Goal: Check status: Check status

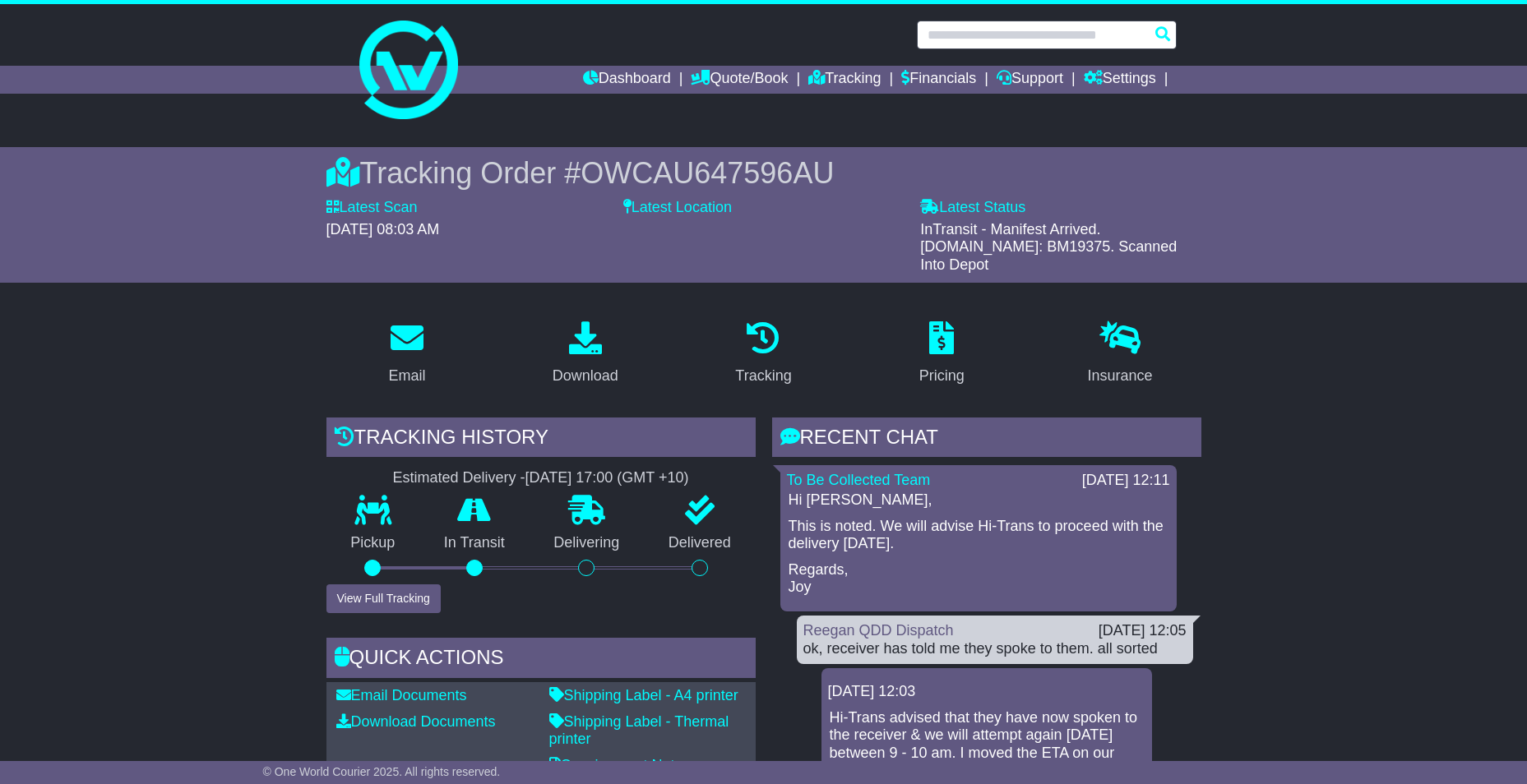
drag, startPoint x: 0, startPoint y: 0, endPoint x: 978, endPoint y: 27, distance: 978.4
click at [978, 27] on input "text" at bounding box center [1046, 35] width 260 height 28
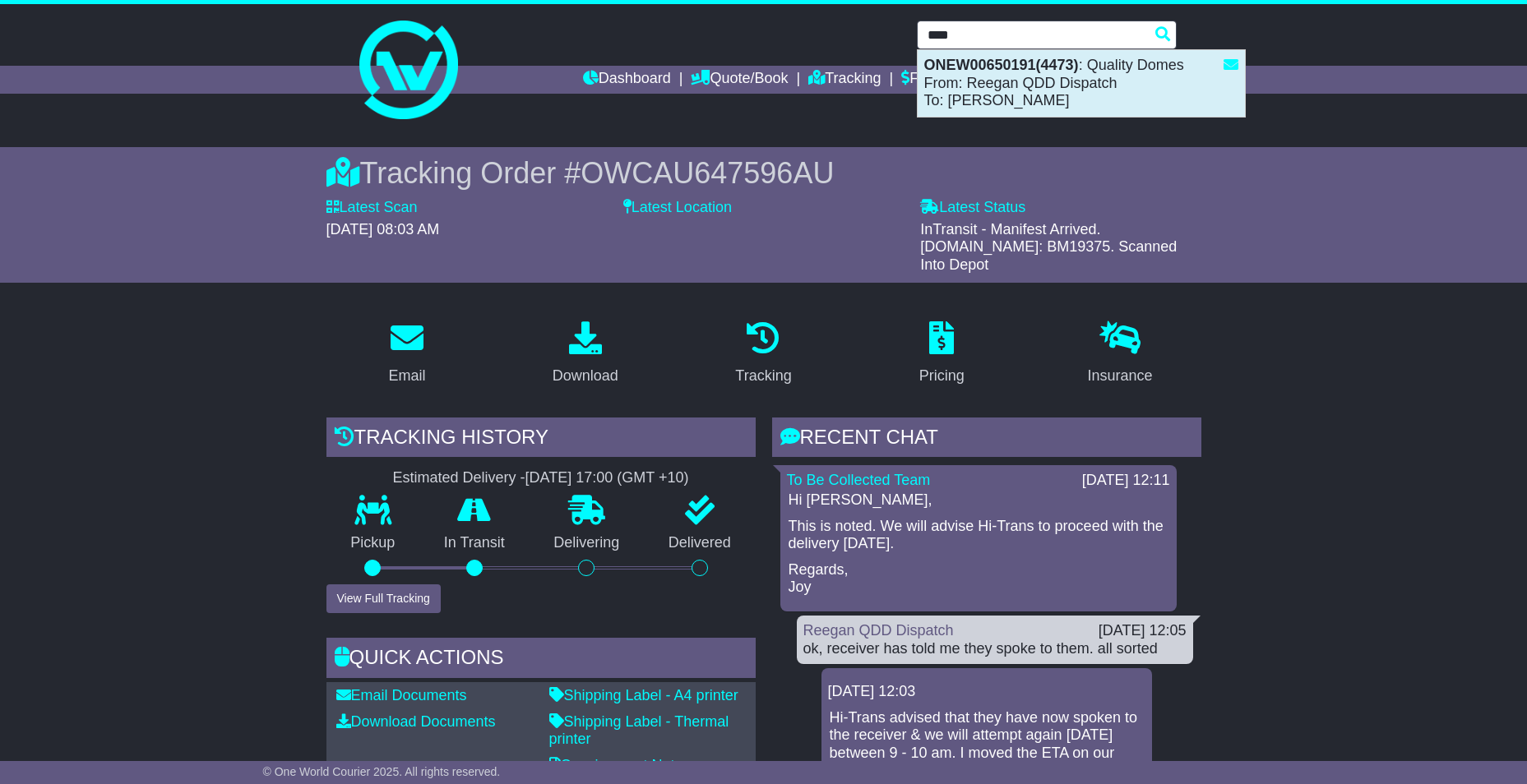
click at [990, 81] on div "ONEW00650191(4473) : Quality Domes From: Reegan QDD Dispatch To: Stan Snell" at bounding box center [1081, 83] width 327 height 67
type input "**********"
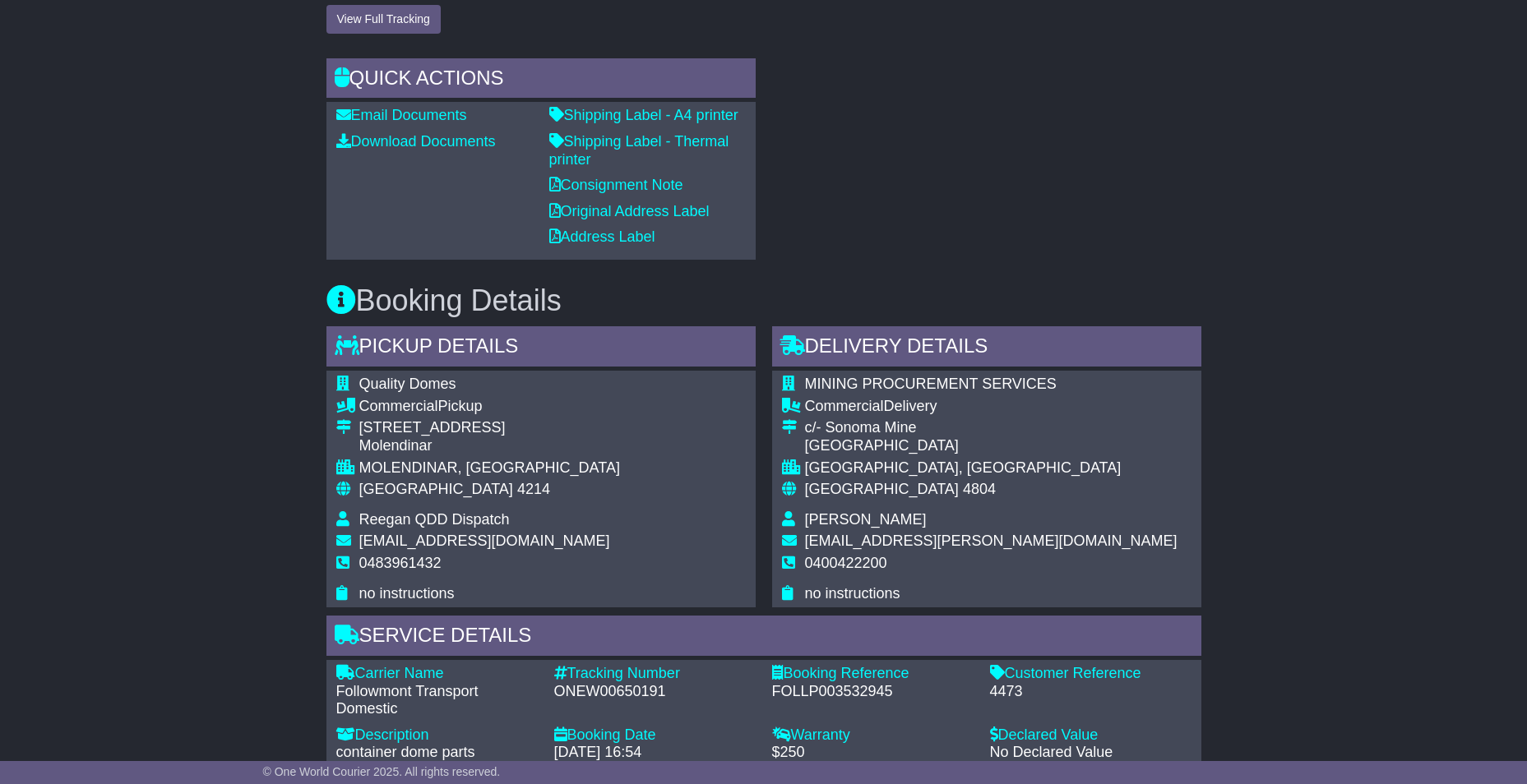
scroll to position [740, 0]
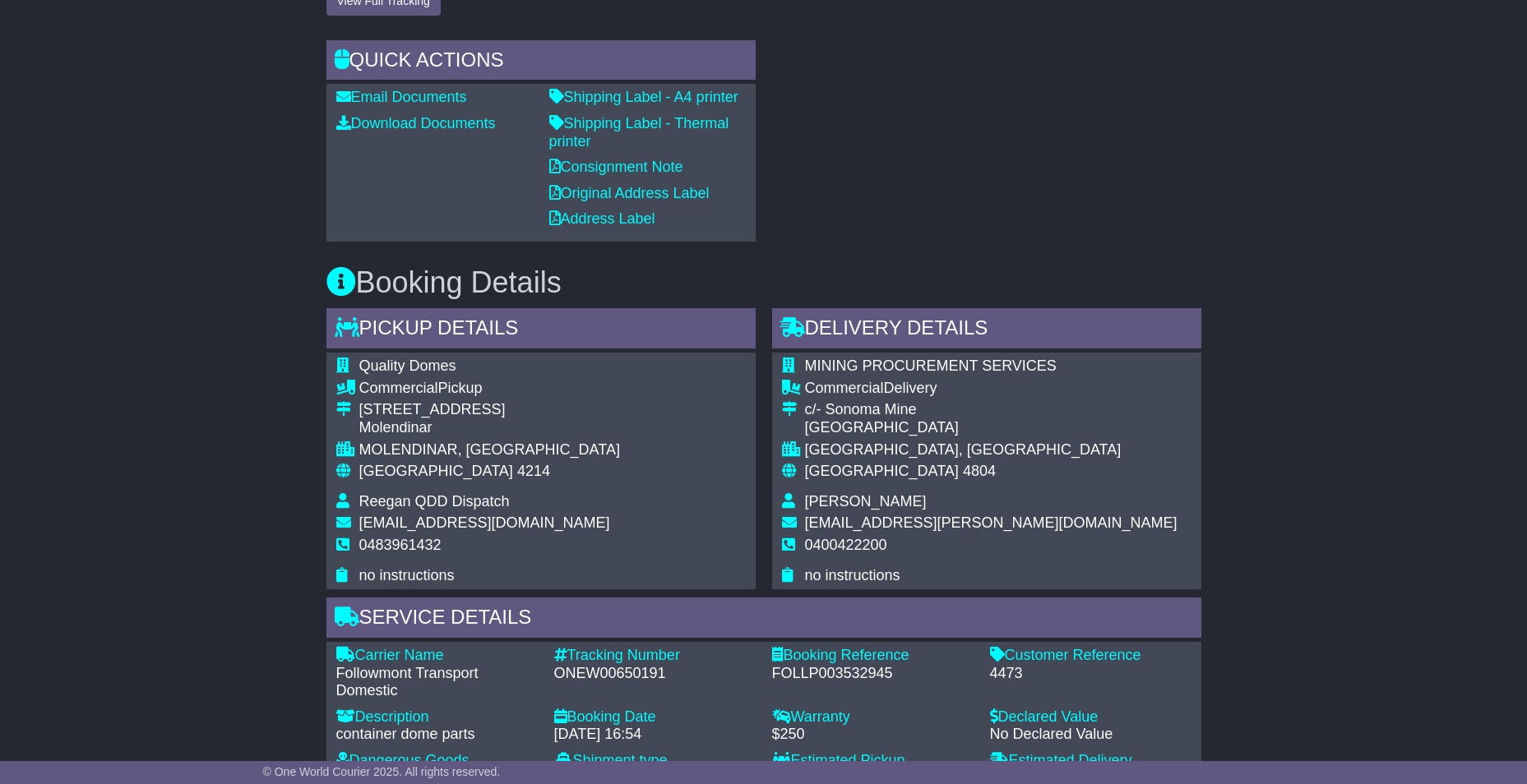
click at [602, 676] on div "ONEW00650191" at bounding box center [655, 674] width 201 height 18
copy div "ONEW00650191"
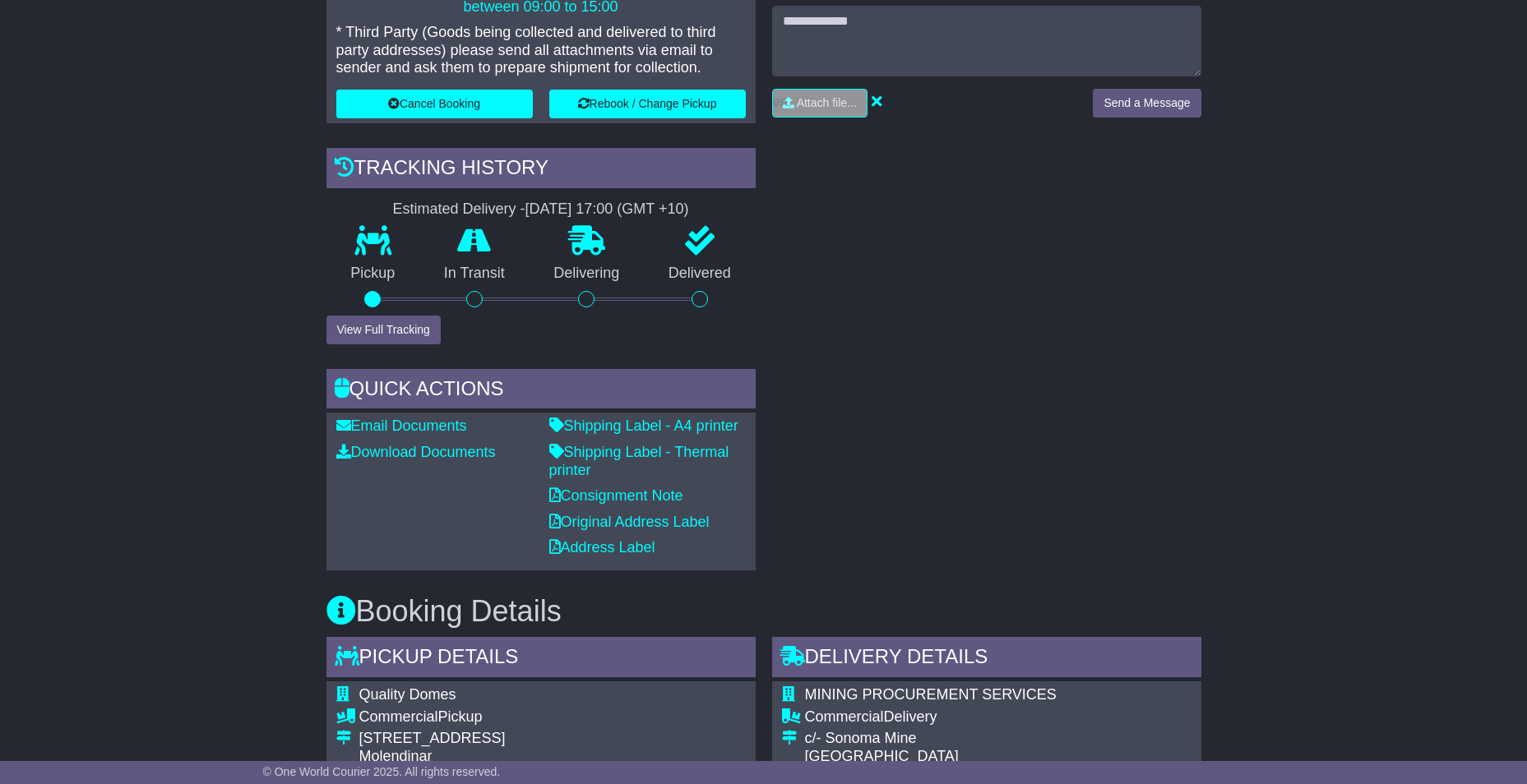
scroll to position [0, 0]
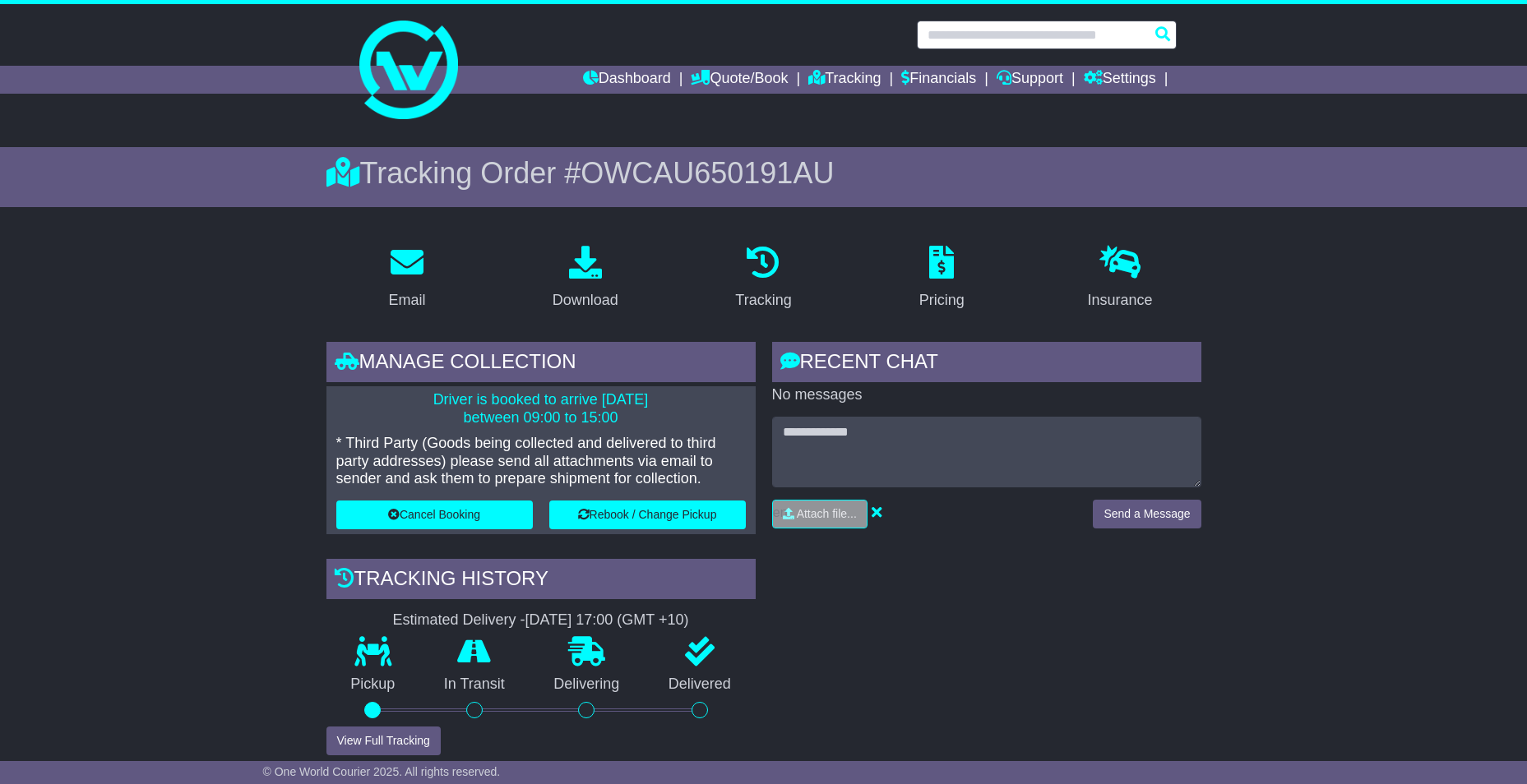
click at [1105, 30] on input "text" at bounding box center [1046, 35] width 260 height 28
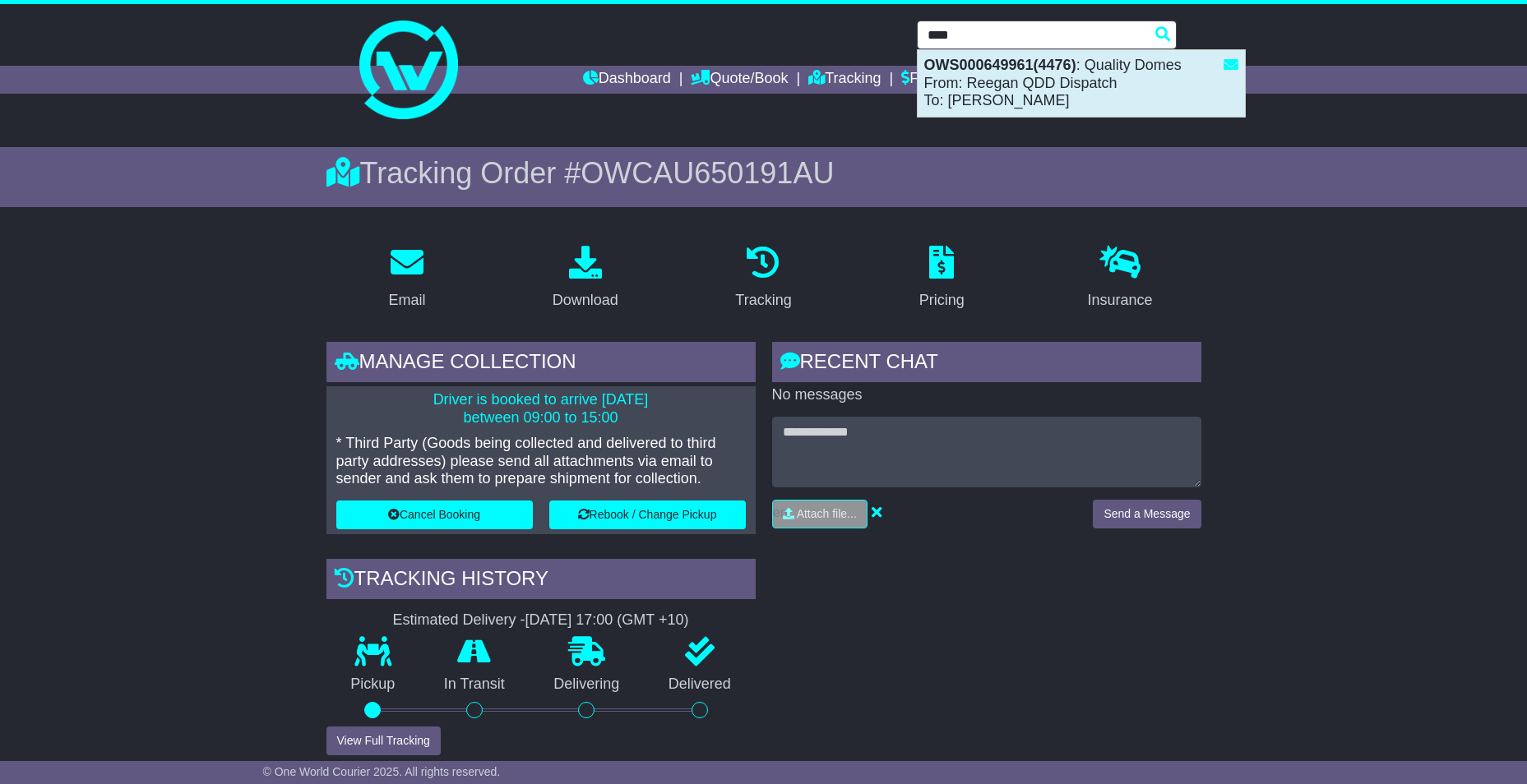
click at [1054, 78] on div "OWS000649961(4476) : Quality Domes From: Reegan QDD Dispatch To: [PERSON_NAME]" at bounding box center [1081, 83] width 327 height 67
type input "**********"
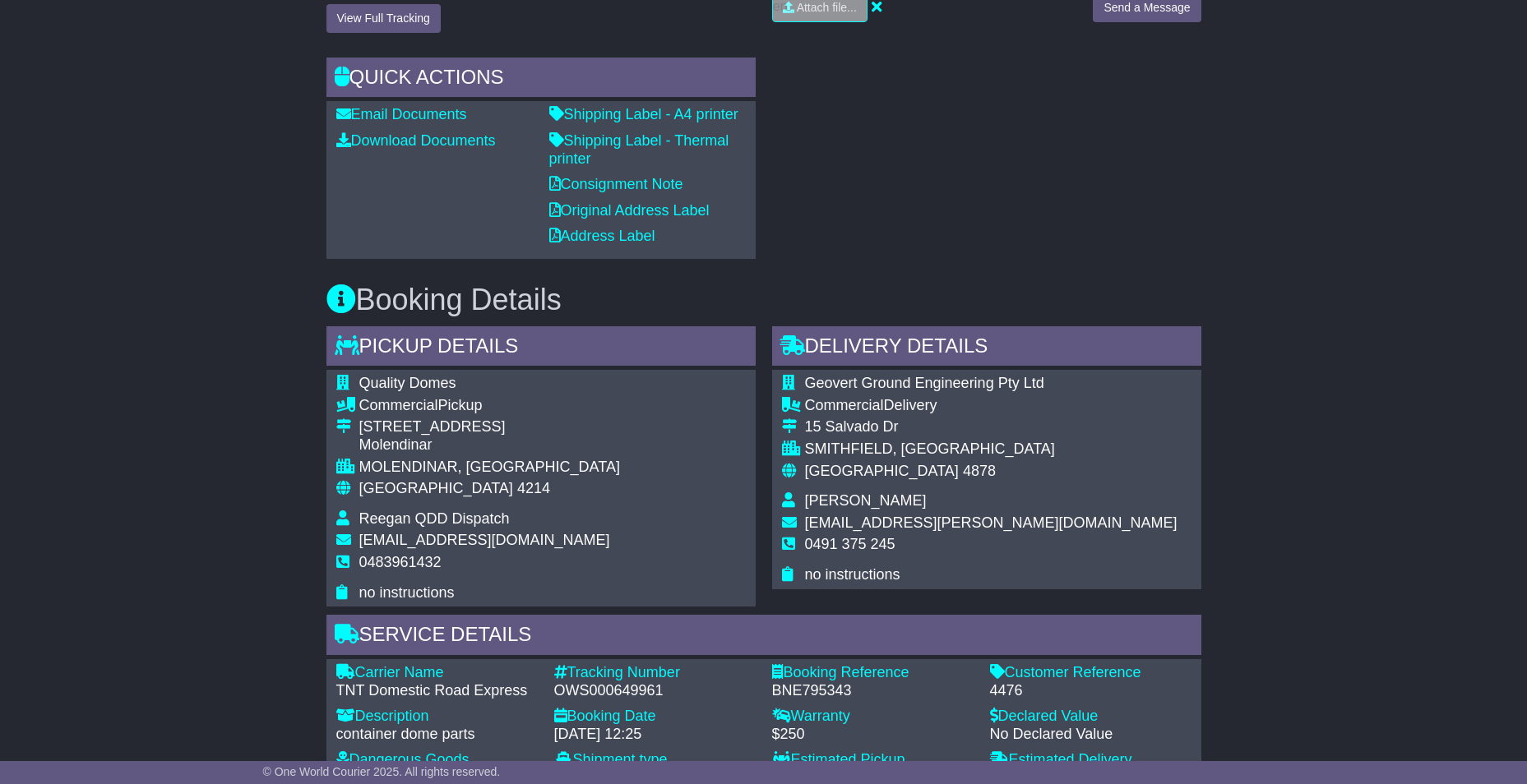
scroll to position [576, 0]
